Goal: Find specific page/section: Find specific page/section

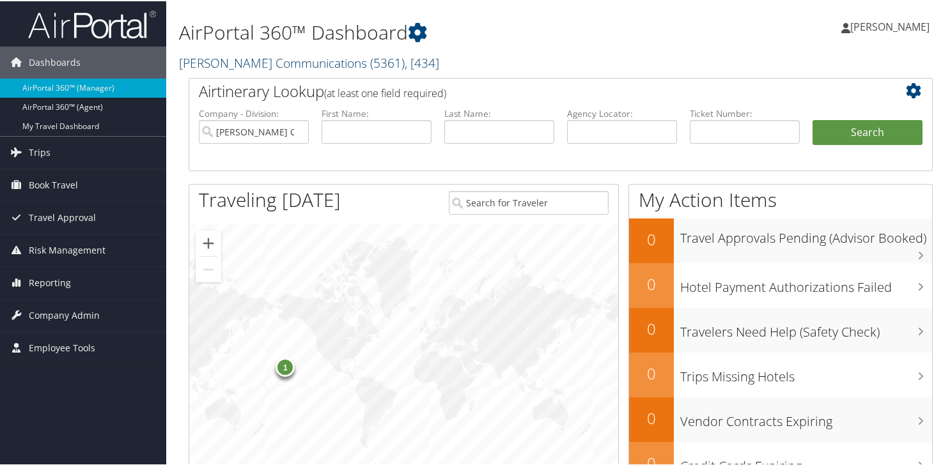
click at [252, 63] on link "Shipley Communications ( 5361 ) , [ 434 ]" at bounding box center [309, 61] width 260 height 17
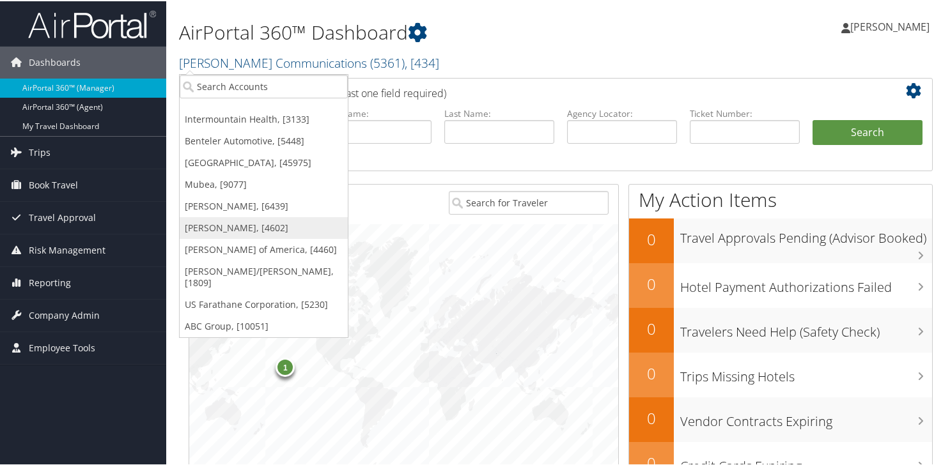
click at [230, 233] on link "[PERSON_NAME], [4602]" at bounding box center [264, 227] width 168 height 22
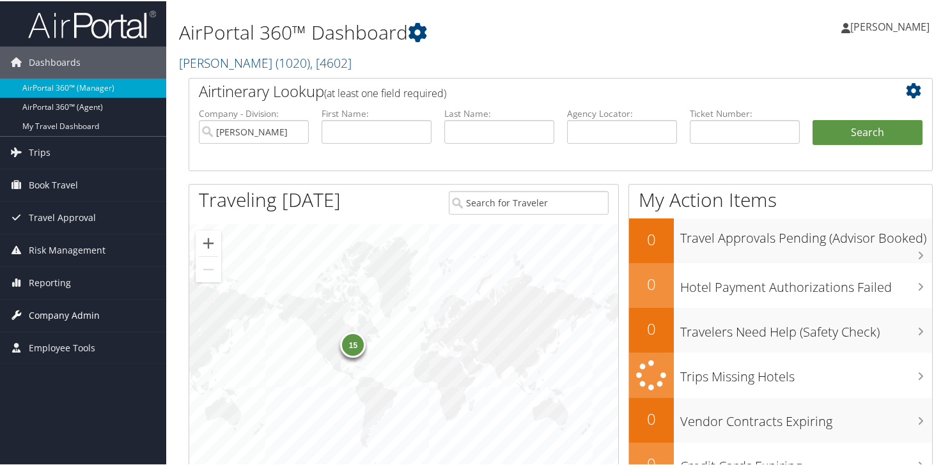
click at [53, 309] on span "Company Admin" at bounding box center [64, 314] width 71 height 32
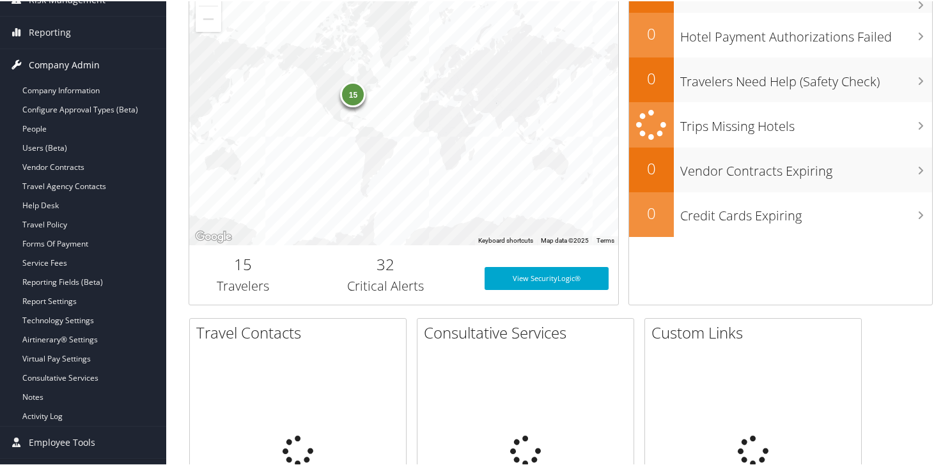
scroll to position [256, 0]
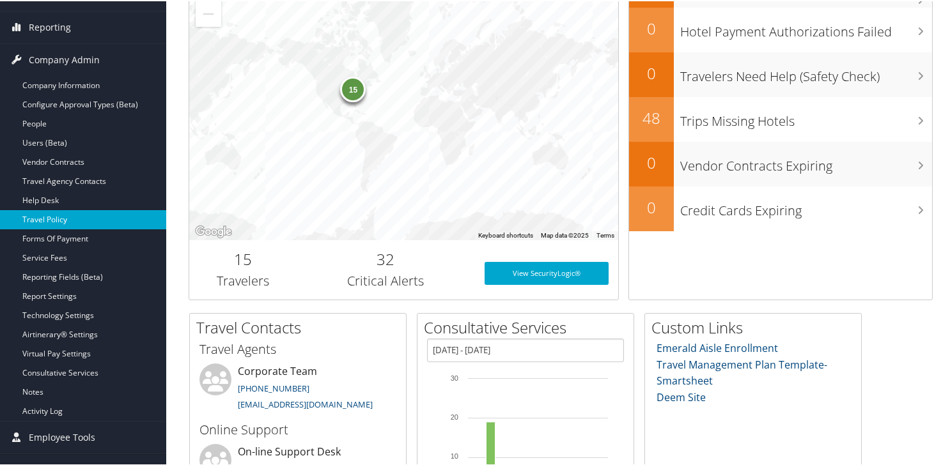
click at [62, 215] on link "Travel Policy" at bounding box center [83, 218] width 166 height 19
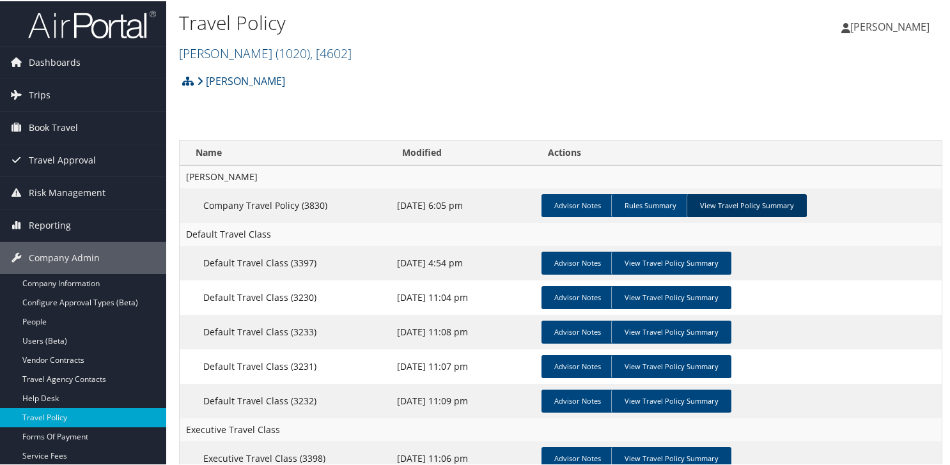
click at [707, 199] on link "View Travel Policy Summary" at bounding box center [746, 204] width 120 height 23
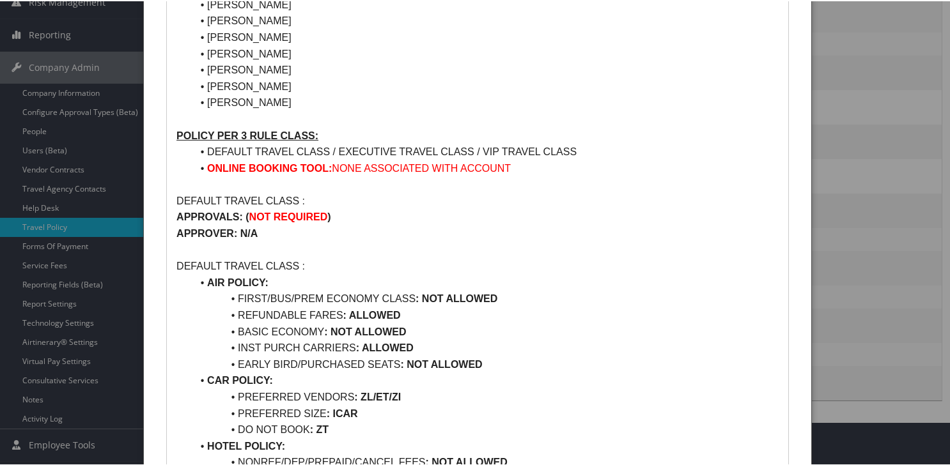
scroll to position [256, 0]
